Goal: Task Accomplishment & Management: Complete application form

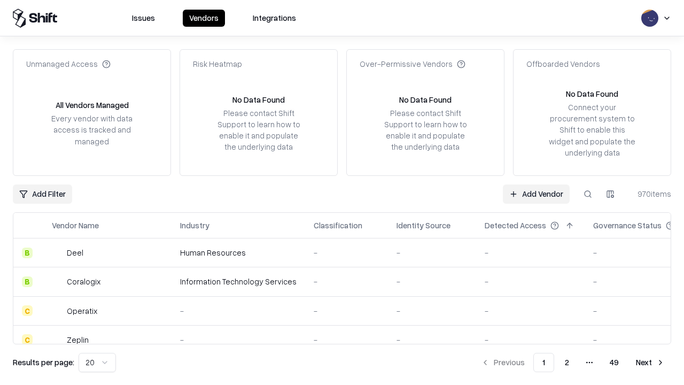
click at [536, 194] on link "Add Vendor" at bounding box center [536, 193] width 67 height 19
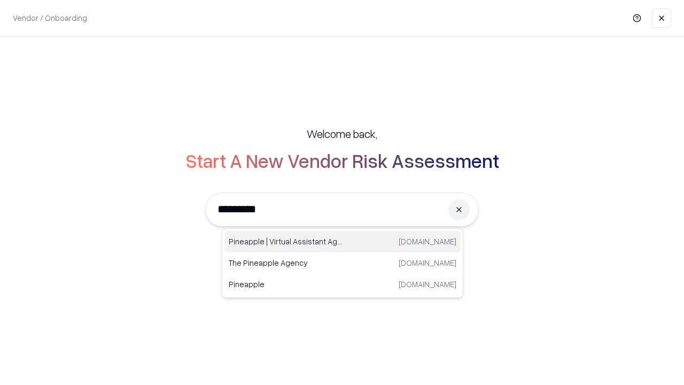
click at [343, 242] on div "Pineapple | Virtual Assistant Agency [DOMAIN_NAME]" at bounding box center [343, 241] width 236 height 21
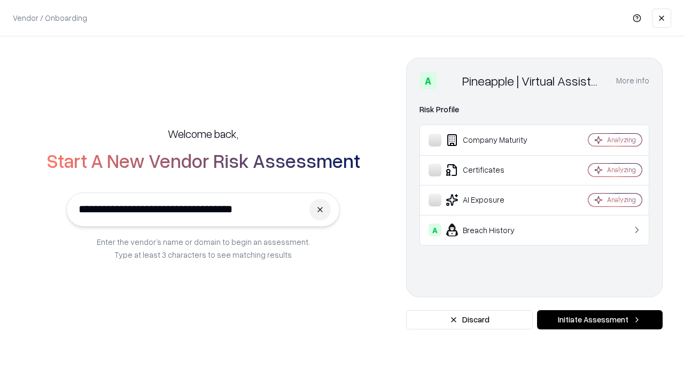
type input "**********"
click at [600, 320] on button "Initiate Assessment" at bounding box center [600, 319] width 126 height 19
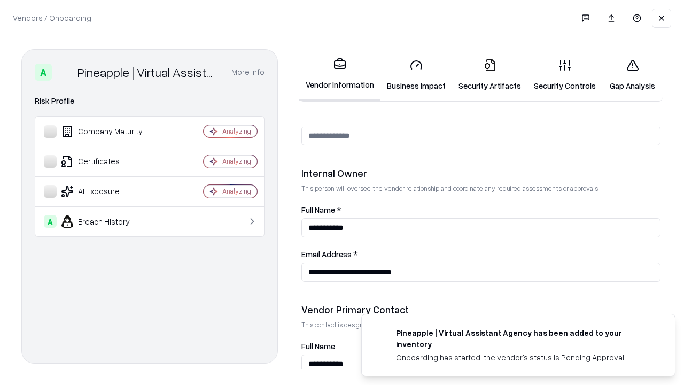
scroll to position [554, 0]
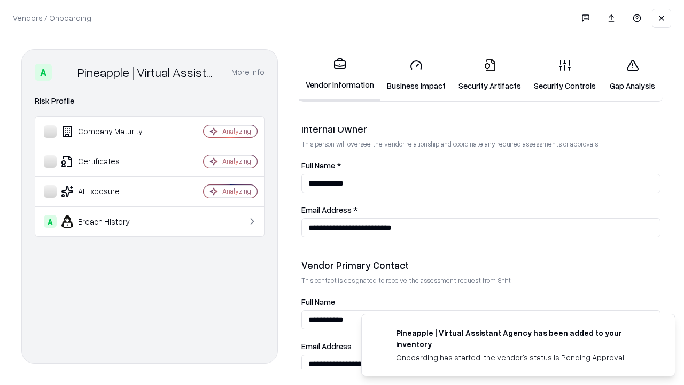
click at [490, 75] on link "Security Artifacts" at bounding box center [489, 75] width 75 height 50
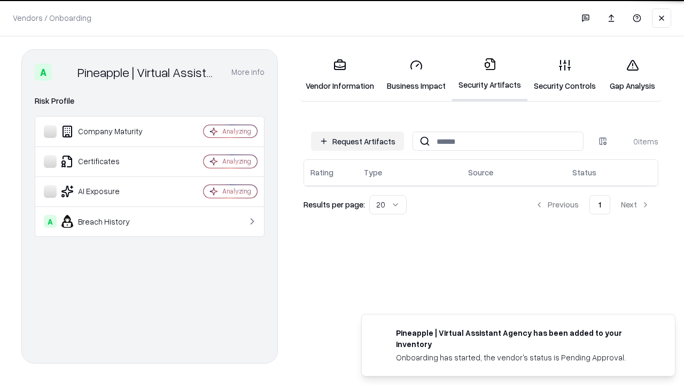
click at [358, 140] on button "Request Artifacts" at bounding box center [357, 141] width 93 height 19
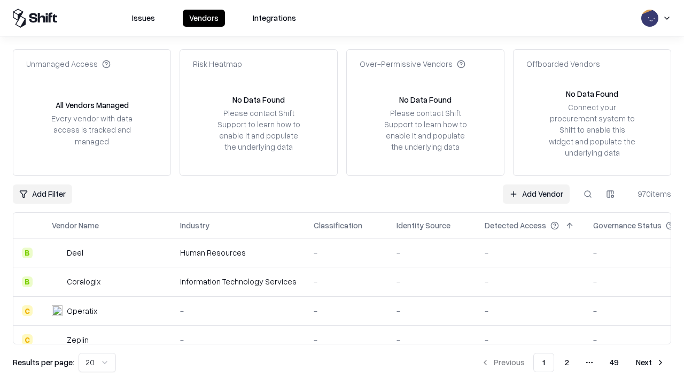
click at [536, 194] on link "Add Vendor" at bounding box center [536, 193] width 67 height 19
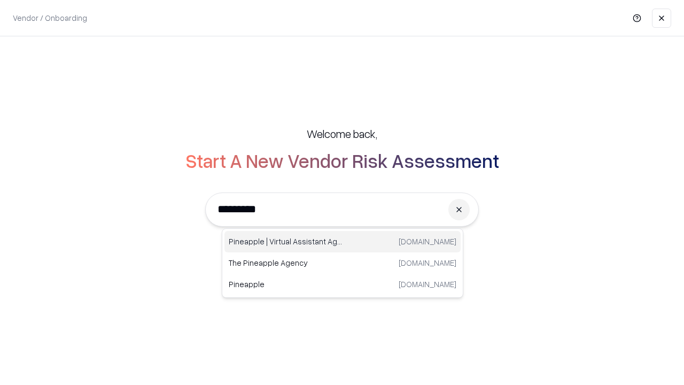
click at [343, 242] on div "Pineapple | Virtual Assistant Agency [DOMAIN_NAME]" at bounding box center [343, 241] width 236 height 21
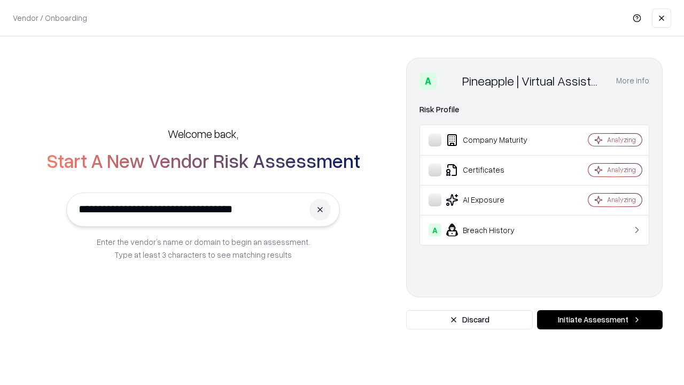
type input "**********"
click at [600, 320] on button "Initiate Assessment" at bounding box center [600, 319] width 126 height 19
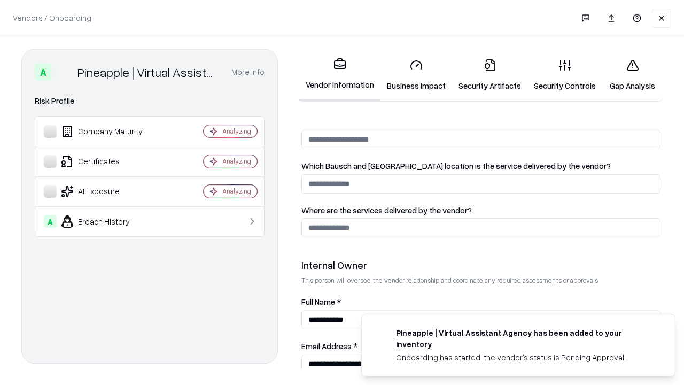
scroll to position [554, 0]
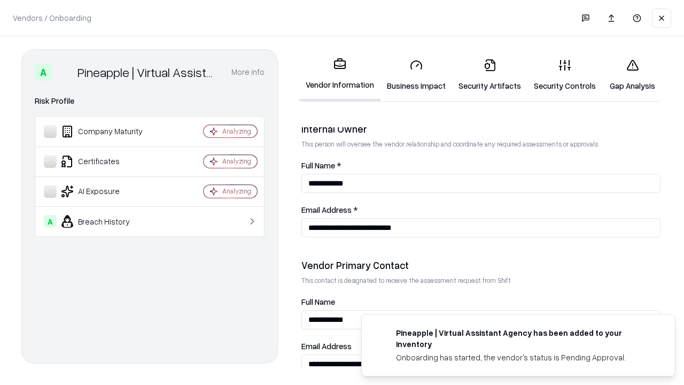
click at [633, 75] on link "Gap Analysis" at bounding box center [633, 75] width 60 height 50
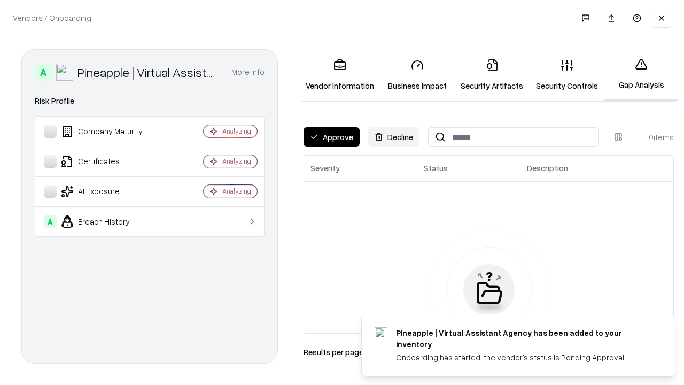
click at [332, 137] on button "Approve" at bounding box center [332, 136] width 56 height 19
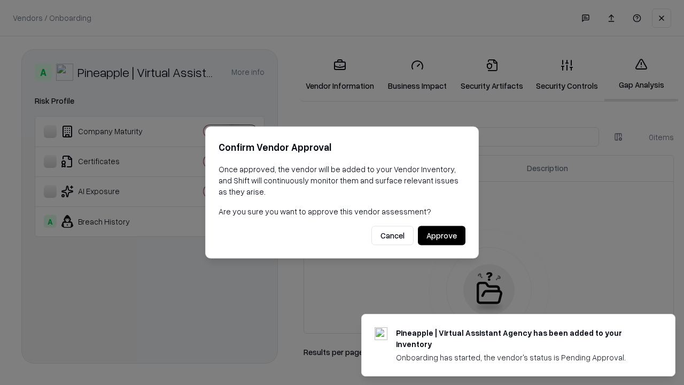
click at [442, 235] on button "Approve" at bounding box center [442, 235] width 48 height 19
